Goal: Transaction & Acquisition: Purchase product/service

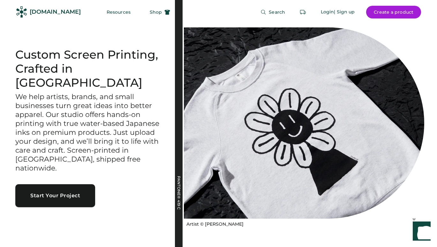
click at [76, 184] on button "Start Your Project" at bounding box center [55, 195] width 80 height 23
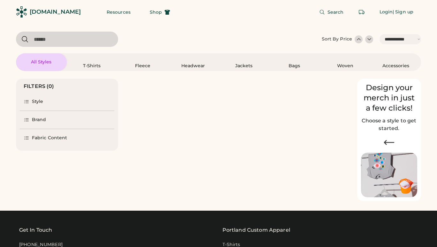
select select "*****"
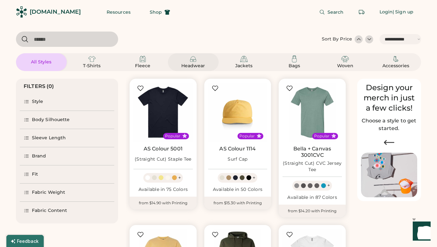
click at [192, 61] on img at bounding box center [193, 59] width 8 height 8
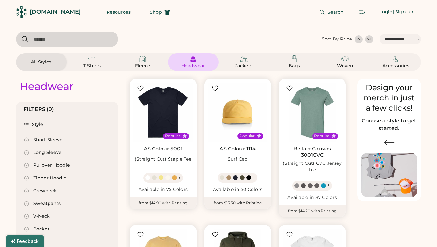
select select "*"
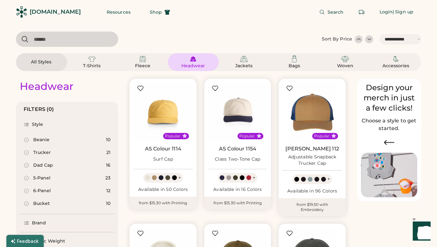
scroll to position [69, 0]
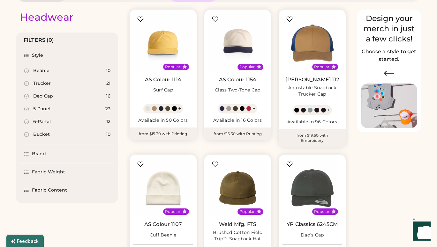
select select "*****"
select select "*"
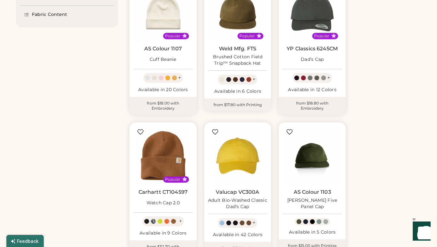
scroll to position [0, 0]
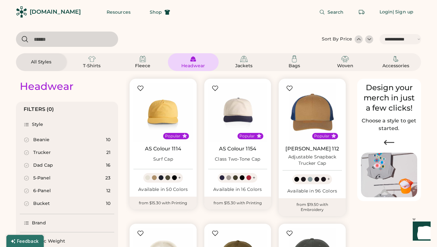
click at [59, 138] on div "Beanie 10" at bounding box center [67, 140] width 94 height 13
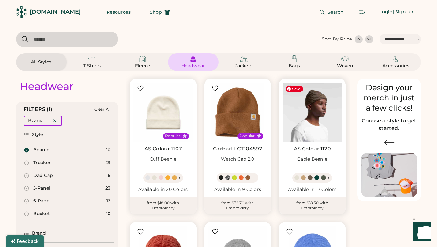
click at [305, 127] on img at bounding box center [311, 112] width 59 height 59
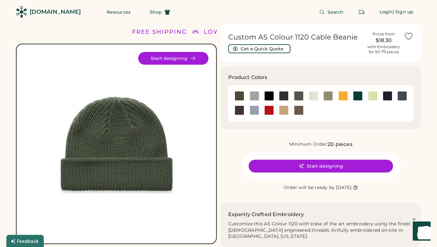
click at [341, 166] on button "Start designing" at bounding box center [320, 166] width 144 height 13
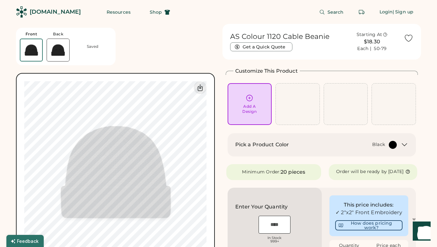
click at [249, 100] on icon at bounding box center [249, 98] width 8 height 8
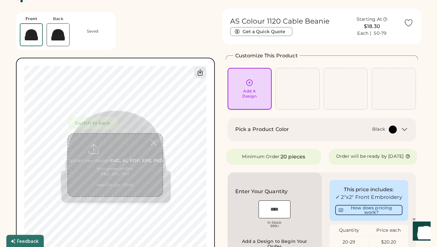
scroll to position [24, 0]
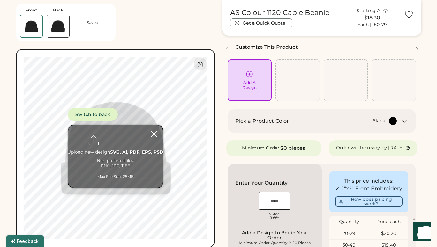
click at [153, 134] on div at bounding box center [153, 134] width 11 height 11
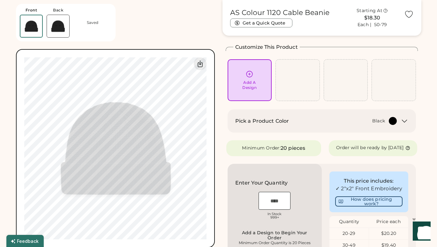
click at [250, 73] on icon at bounding box center [249, 74] width 8 height 8
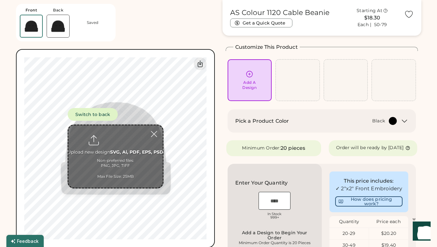
click at [108, 146] on input "file" at bounding box center [115, 156] width 94 height 63
type input "**********"
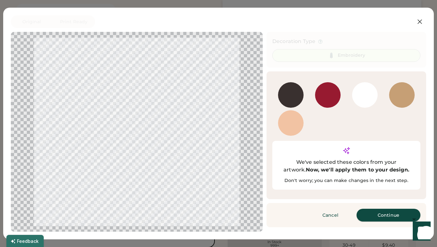
click at [397, 209] on button "Continue" at bounding box center [388, 215] width 64 height 13
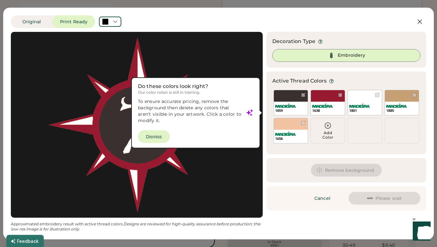
click at [159, 133] on div at bounding box center [137, 125] width 240 height 174
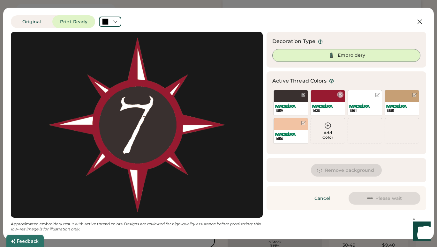
click at [339, 96] on div at bounding box center [340, 95] width 5 height 5
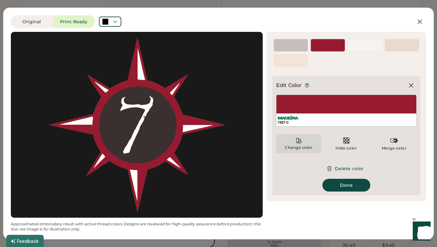
click at [299, 140] on icon at bounding box center [298, 140] width 6 height 6
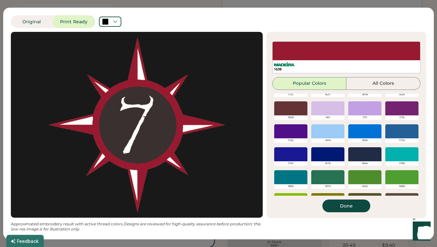
scroll to position [151, 0]
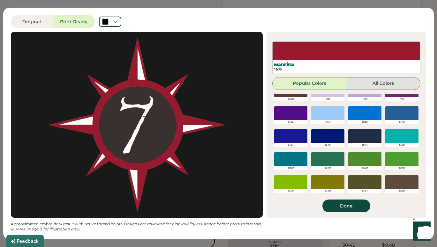
click at [407, 77] on button "All Colors" at bounding box center [383, 83] width 74 height 13
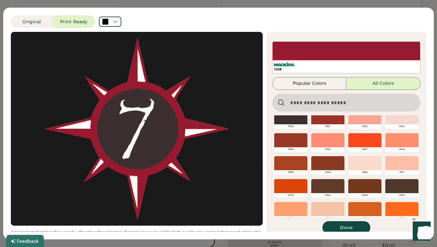
scroll to position [55, 0]
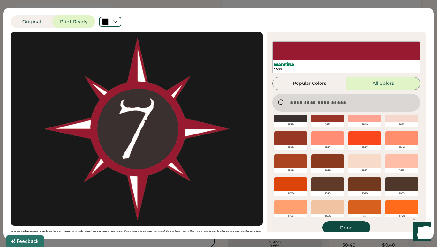
click at [298, 164] on div at bounding box center [290, 161] width 33 height 14
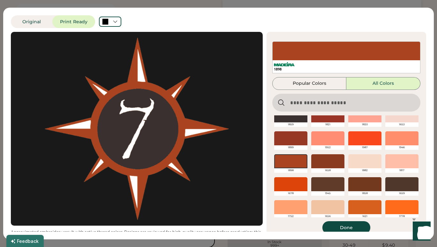
click at [345, 228] on button "Done" at bounding box center [346, 227] width 48 height 13
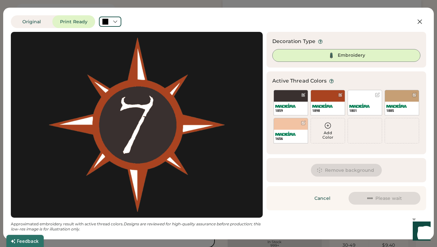
scroll to position [0, 0]
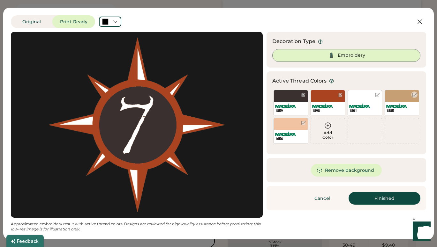
click at [415, 95] on div at bounding box center [414, 95] width 5 height 5
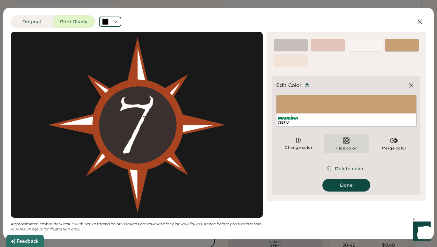
click at [349, 140] on img at bounding box center [346, 141] width 8 height 8
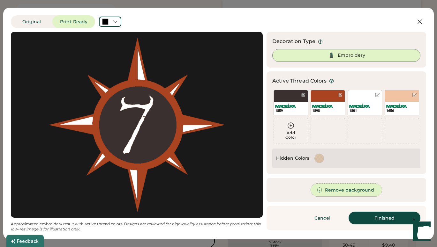
click at [332, 192] on button "Remove background" at bounding box center [346, 190] width 71 height 13
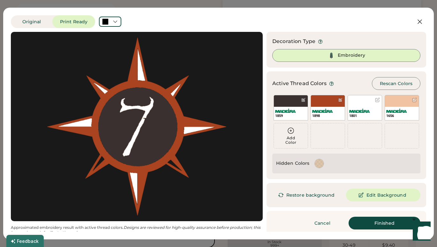
click at [313, 193] on button "Restore background" at bounding box center [307, 195] width 70 height 13
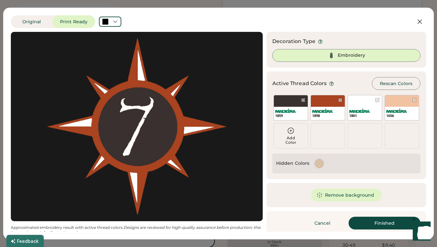
click at [371, 55] on div "Embroidery" at bounding box center [346, 55] width 148 height 13
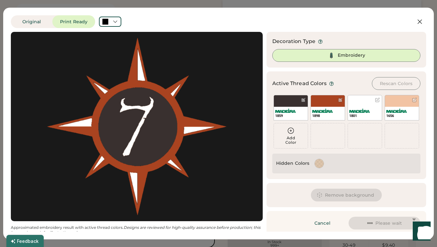
click at [328, 57] on img at bounding box center [331, 56] width 8 height 8
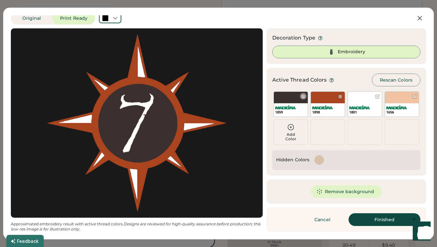
click at [301, 97] on div at bounding box center [303, 96] width 5 height 5
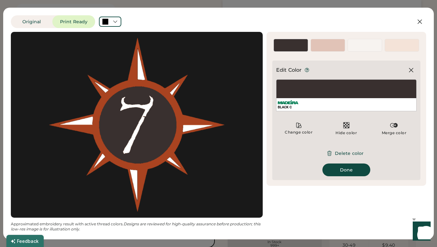
scroll to position [0, 0]
click at [300, 126] on icon at bounding box center [298, 125] width 6 height 6
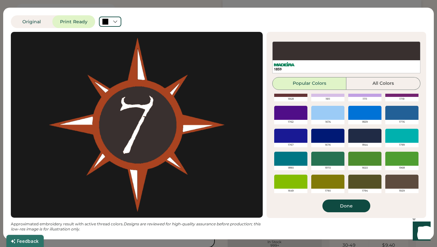
scroll to position [148, 0]
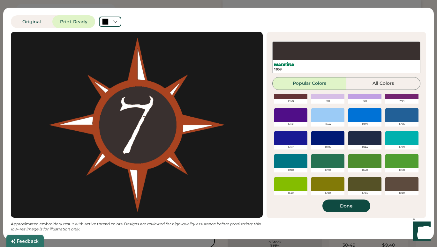
click at [402, 138] on div at bounding box center [401, 138] width 33 height 14
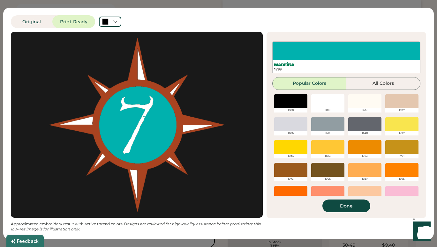
scroll to position [0, 0]
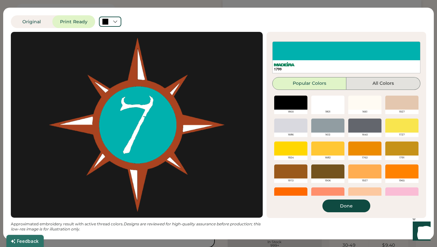
click at [384, 80] on button "All Colors" at bounding box center [383, 83] width 74 height 13
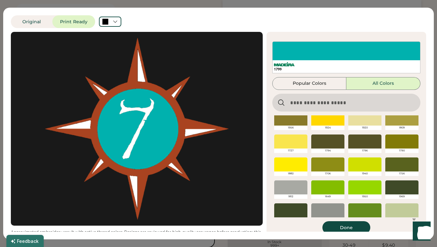
scroll to position [582, 0]
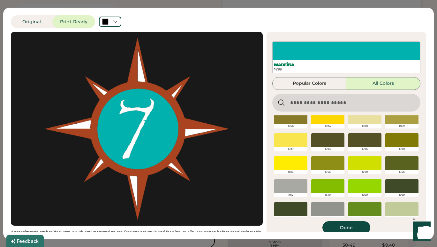
click at [359, 105] on input "input" at bounding box center [346, 103] width 148 height 18
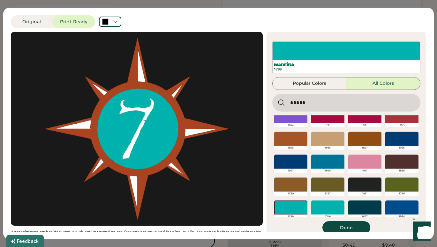
scroll to position [0, 0]
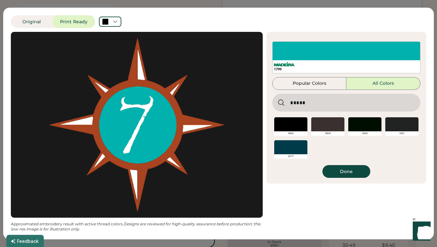
type input "*****"
click at [402, 128] on div at bounding box center [401, 124] width 33 height 14
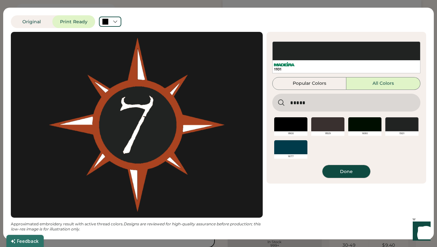
click at [343, 172] on button "Done" at bounding box center [346, 171] width 48 height 13
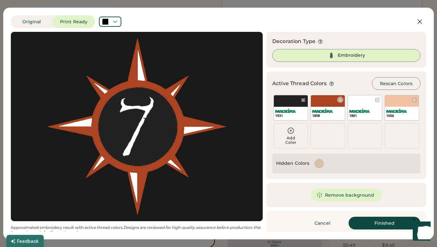
click at [340, 100] on div at bounding box center [340, 100] width 5 height 5
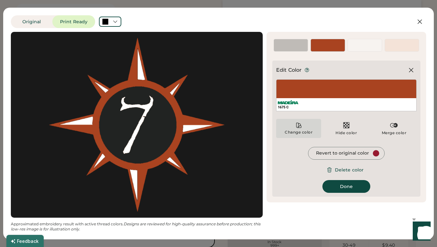
click at [306, 125] on div "Change color" at bounding box center [298, 128] width 45 height 19
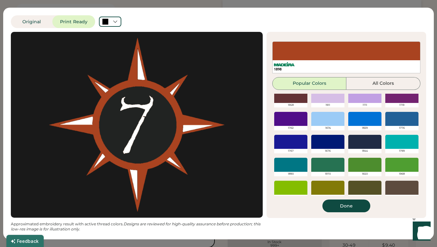
scroll to position [144, 0]
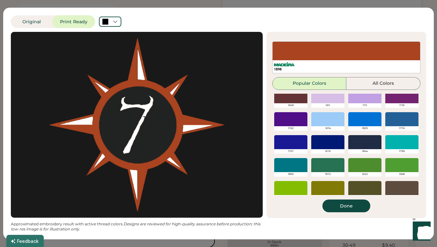
click at [288, 169] on div at bounding box center [290, 165] width 33 height 14
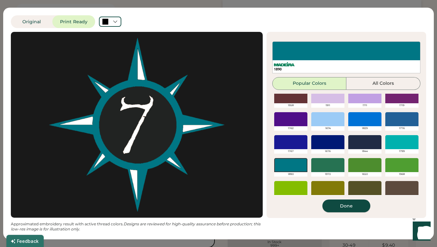
click at [348, 206] on button "Done" at bounding box center [346, 206] width 48 height 13
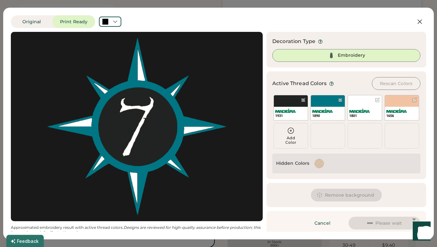
scroll to position [0, 0]
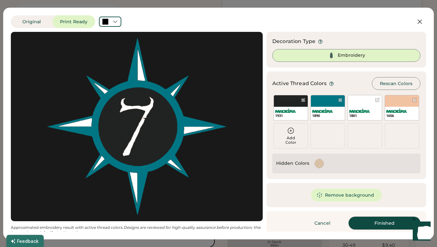
click at [381, 223] on button "Finished" at bounding box center [384, 223] width 72 height 13
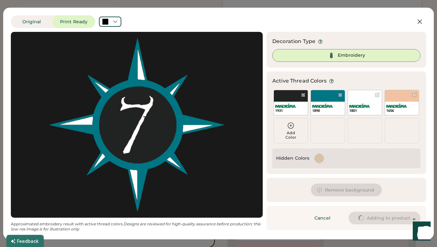
type input "****"
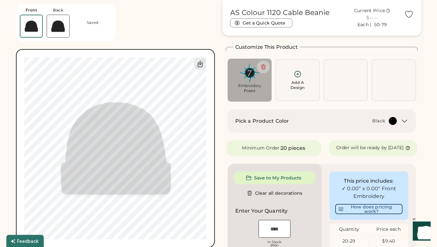
type input "****"
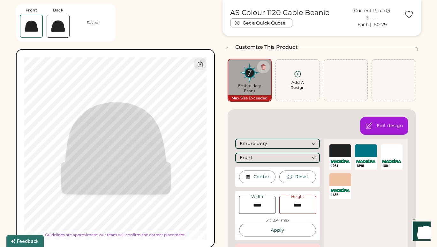
type input "****"
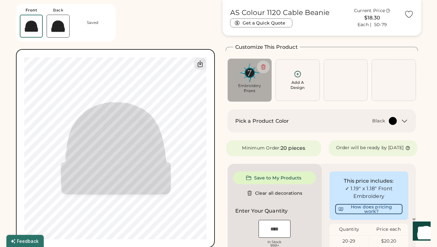
click at [399, 122] on div "Pick a Product Color Black" at bounding box center [321, 121] width 173 height 8
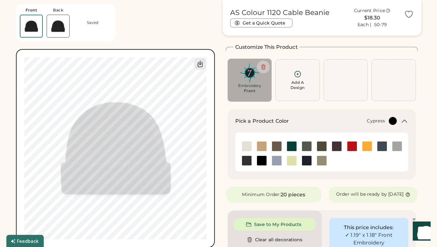
click at [309, 147] on img at bounding box center [307, 147] width 10 height 10
click at [232, 181] on div "AS Colour 1120 Cable Beanie Get a Quick Quote Current Price $18.30 Each | 50-79…" at bounding box center [321, 237] width 199 height 474
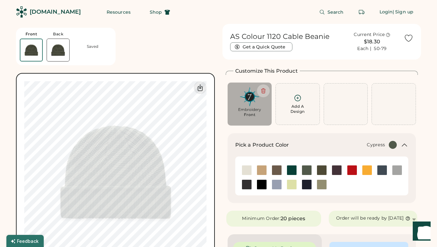
click at [297, 103] on div "Add A Design" at bounding box center [297, 104] width 36 height 20
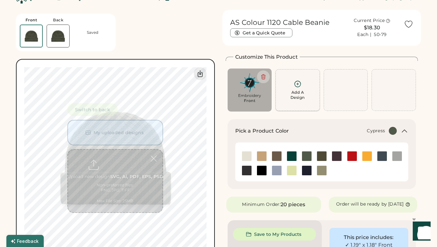
scroll to position [24, 0]
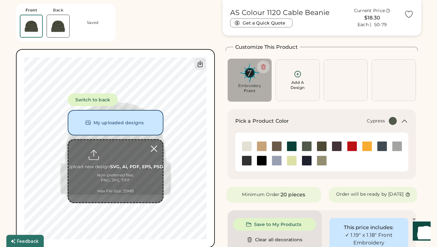
click at [154, 147] on div at bounding box center [153, 148] width 11 height 11
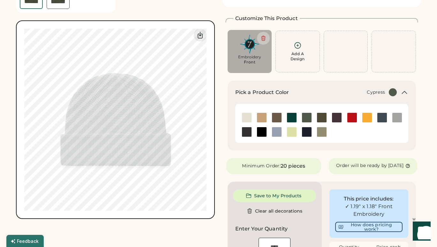
scroll to position [0, 0]
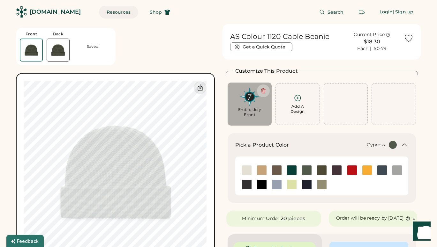
click at [112, 13] on button "Resources" at bounding box center [118, 12] width 39 height 13
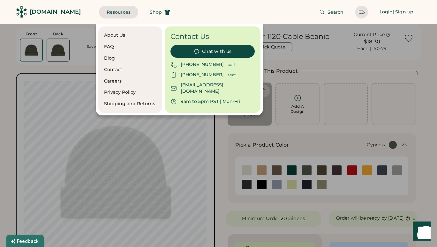
click at [220, 196] on div at bounding box center [218, 123] width 437 height 247
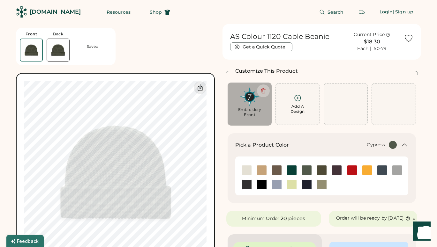
type input "****"
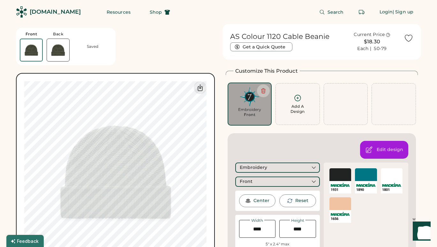
type input "****"
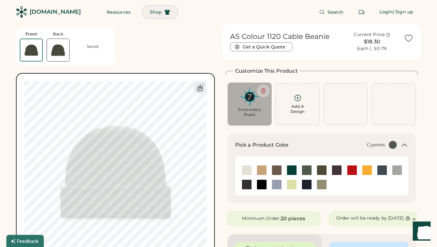
click at [145, 16] on button "Shop" at bounding box center [160, 12] width 36 height 13
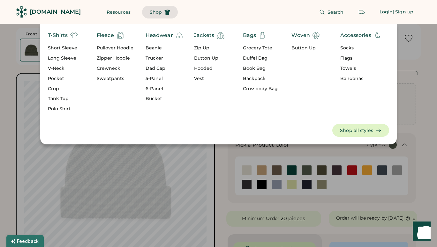
click at [153, 48] on div "Beanie" at bounding box center [164, 48] width 38 height 6
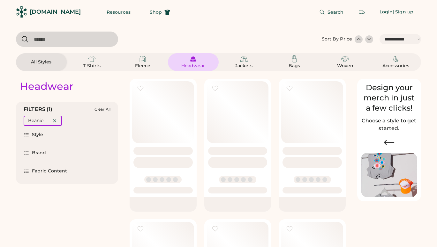
select select "*****"
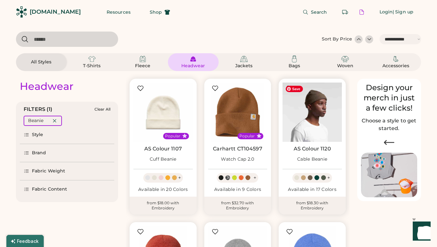
click at [320, 127] on img at bounding box center [311, 112] width 59 height 59
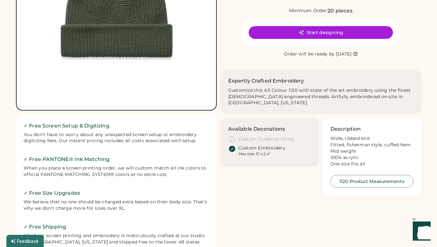
scroll to position [134, 0]
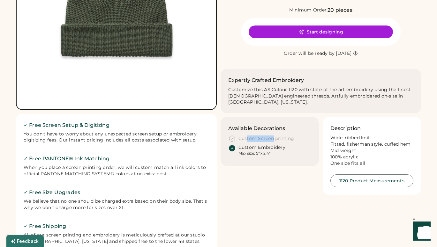
drag, startPoint x: 246, startPoint y: 131, endPoint x: 272, endPoint y: 131, distance: 25.8
click at [272, 136] on div "Custom Screen printing" at bounding box center [266, 139] width 56 height 6
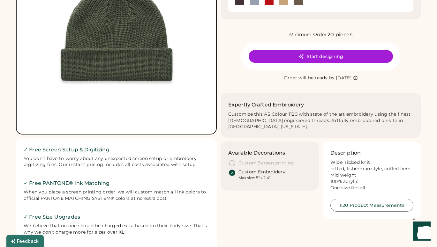
scroll to position [0, 0]
